Goal: Entertainment & Leisure: Consume media (video, audio)

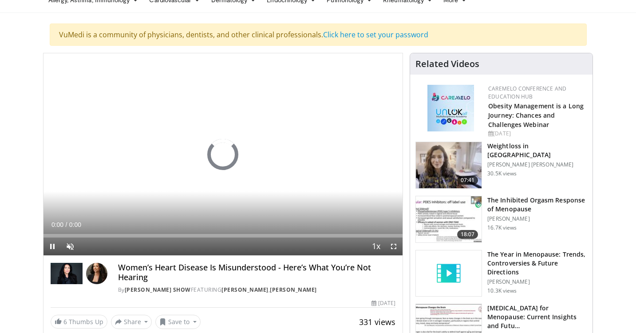
scroll to position [48, 0]
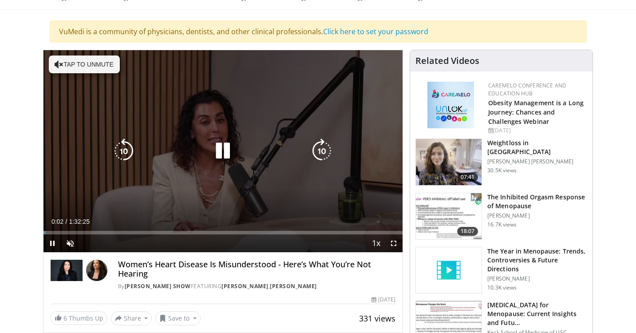
click at [226, 155] on icon "Video Player" at bounding box center [222, 150] width 25 height 25
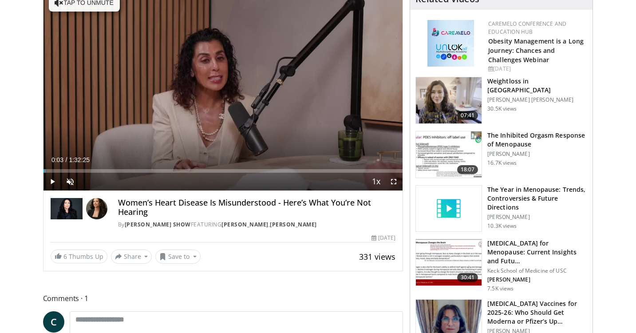
scroll to position [109, 0]
